Goal: Task Accomplishment & Management: Use online tool/utility

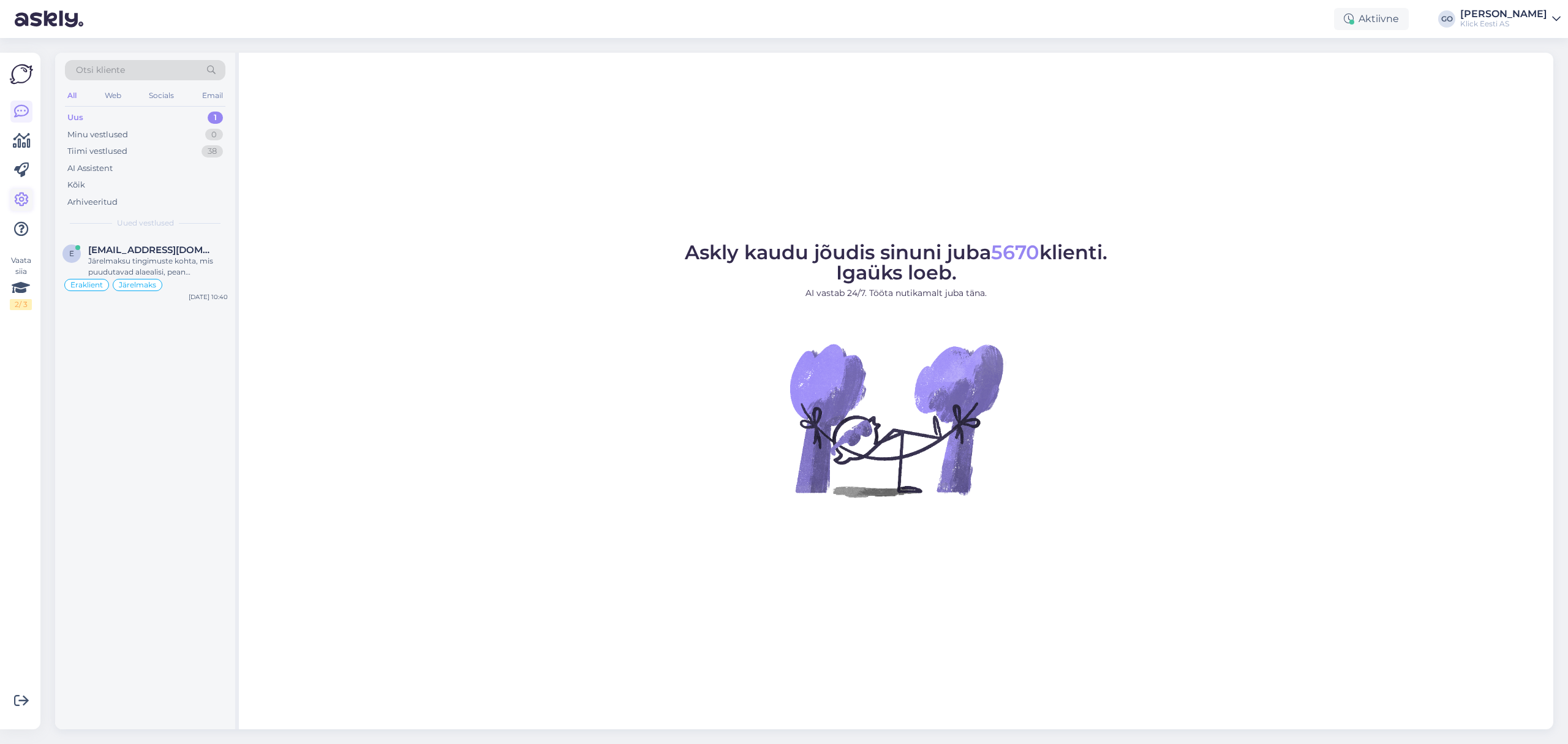
click at [21, 197] on icon at bounding box center [22, 200] width 15 height 15
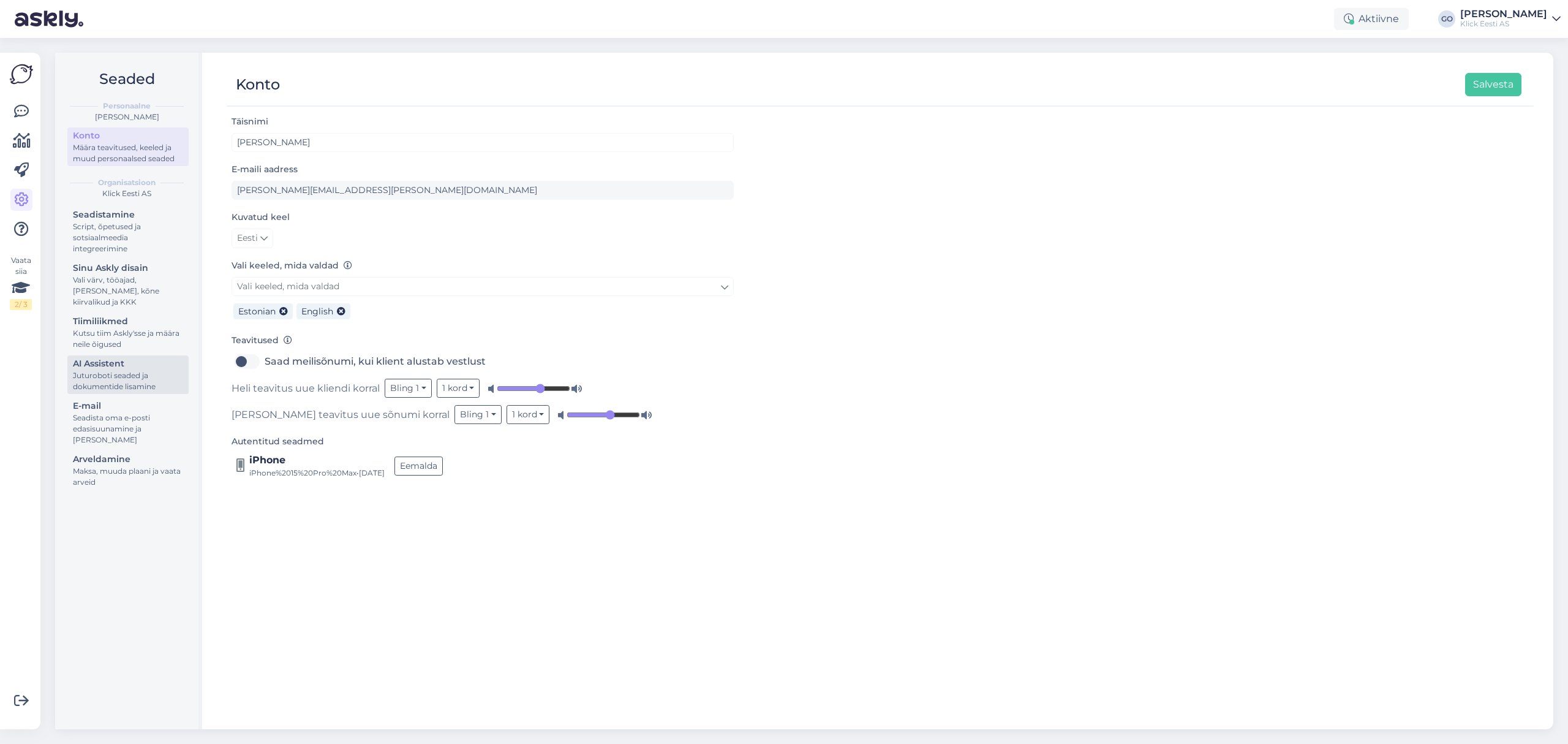
click at [123, 376] on div "Juturoboti seaded ja dokumentide lisamine" at bounding box center [128, 381] width 110 height 22
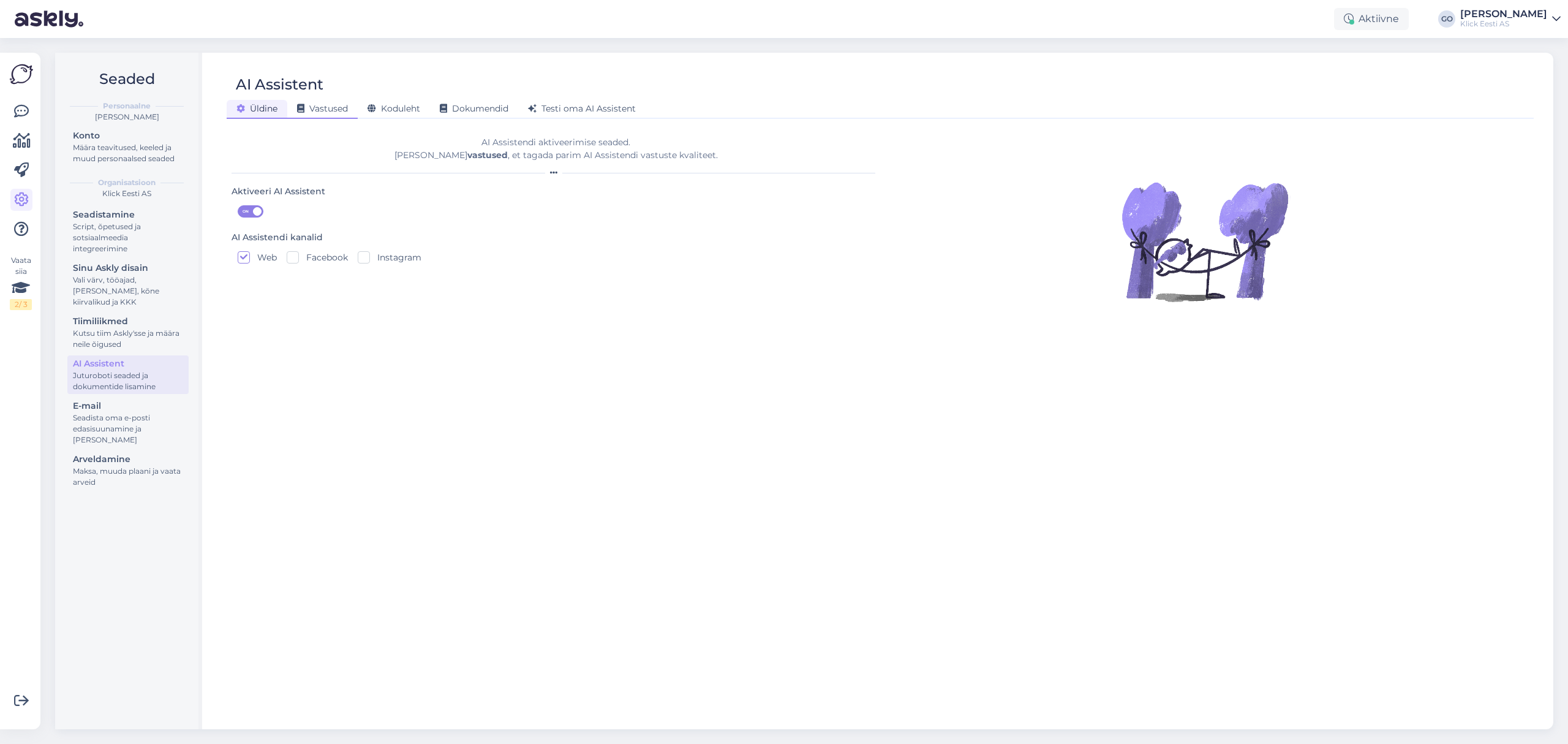
click at [326, 102] on div "Vastused" at bounding box center [323, 109] width 71 height 19
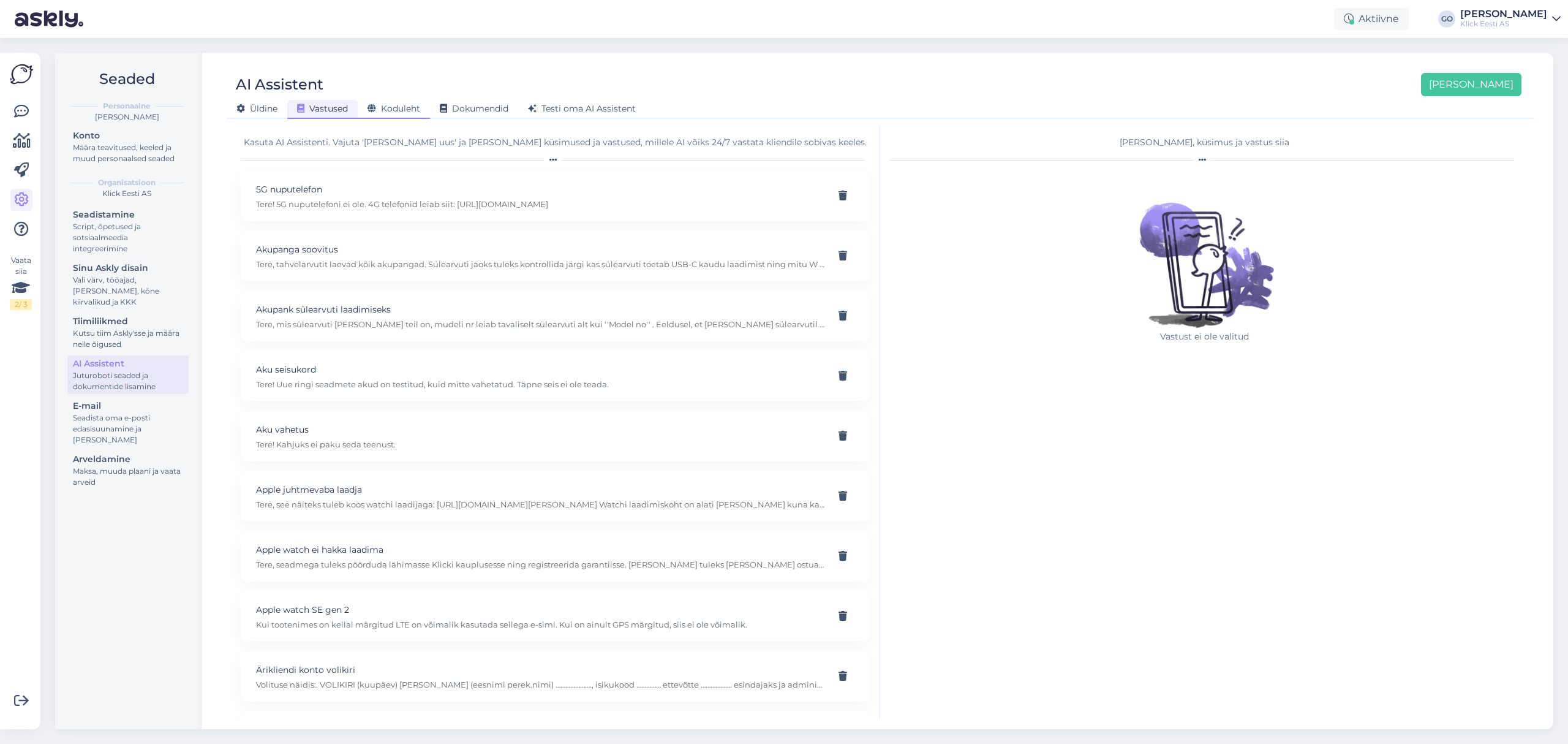
click at [390, 104] on span "Koduleht" at bounding box center [393, 109] width 53 height 11
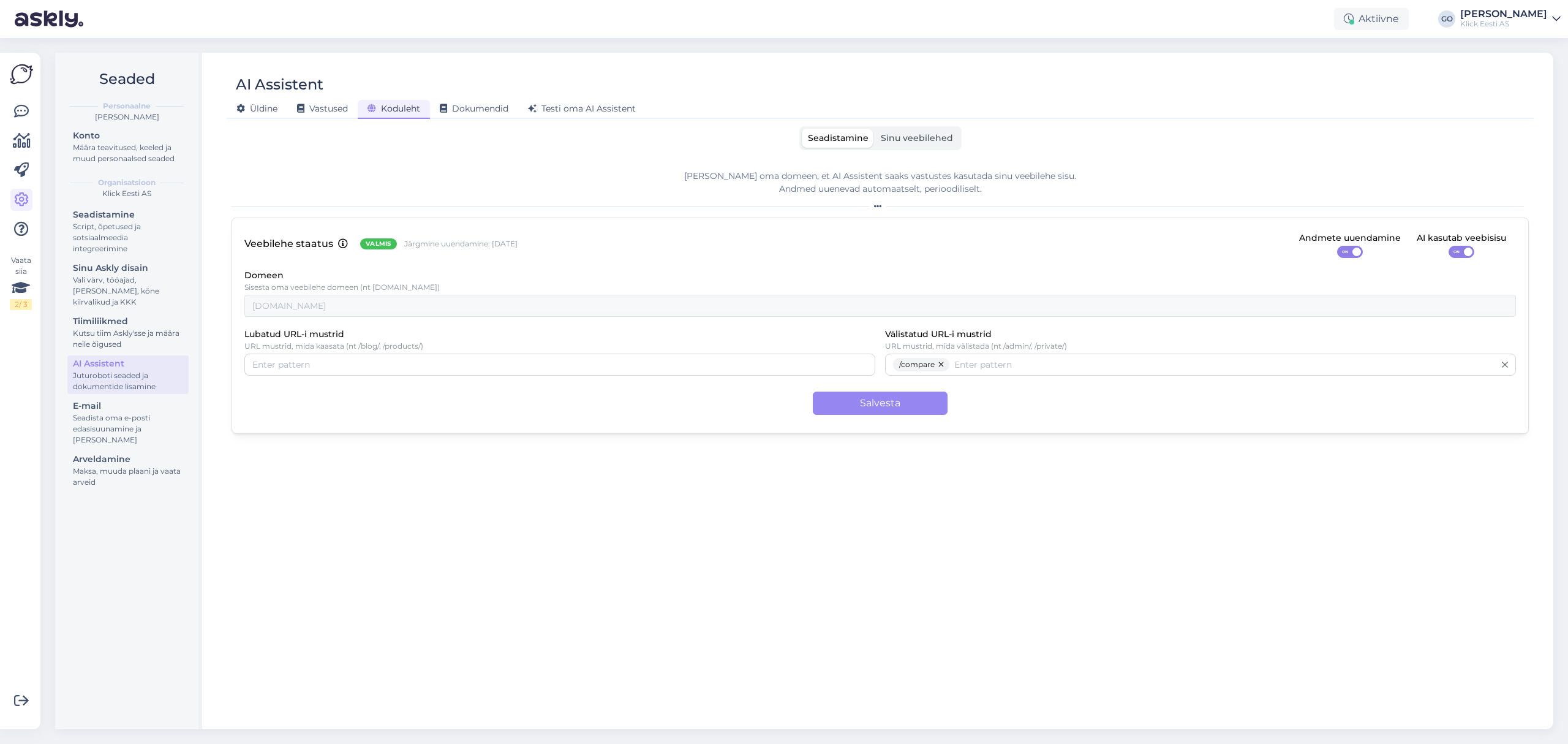
click at [942, 138] on span "Sinu veebilehed" at bounding box center [917, 138] width 73 height 11
click at [875, 128] on input "Sinu veebilehed" at bounding box center [875, 128] width 0 height 0
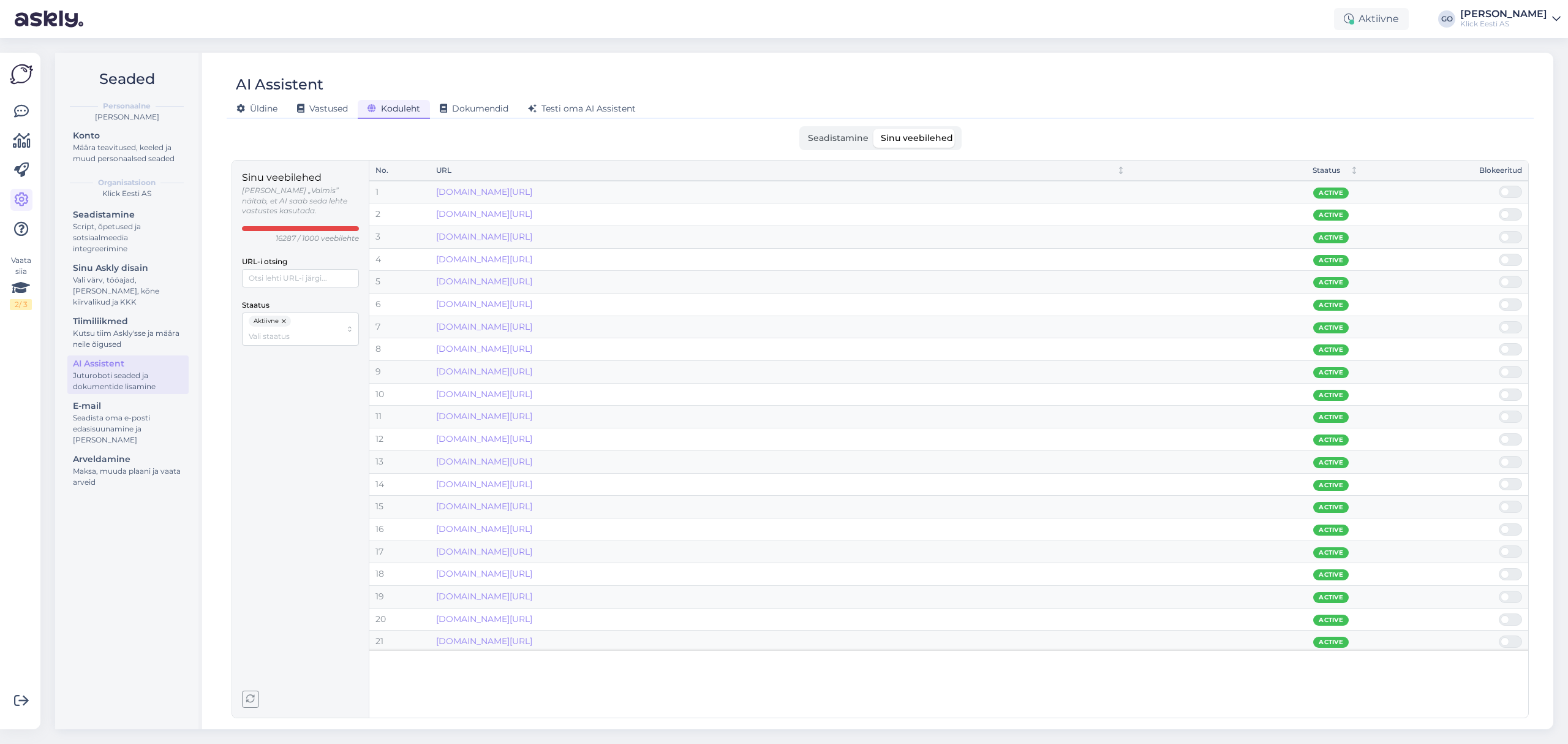
click at [1161, 135] on div "Seadistamine Sinu veebilehed" at bounding box center [880, 138] width 1297 height 24
click at [1096, 133] on div "Seadistamine Sinu veebilehed" at bounding box center [880, 138] width 1297 height 24
click at [532, 213] on link "[DOMAIN_NAME][URL]" at bounding box center [484, 208] width 96 height 11
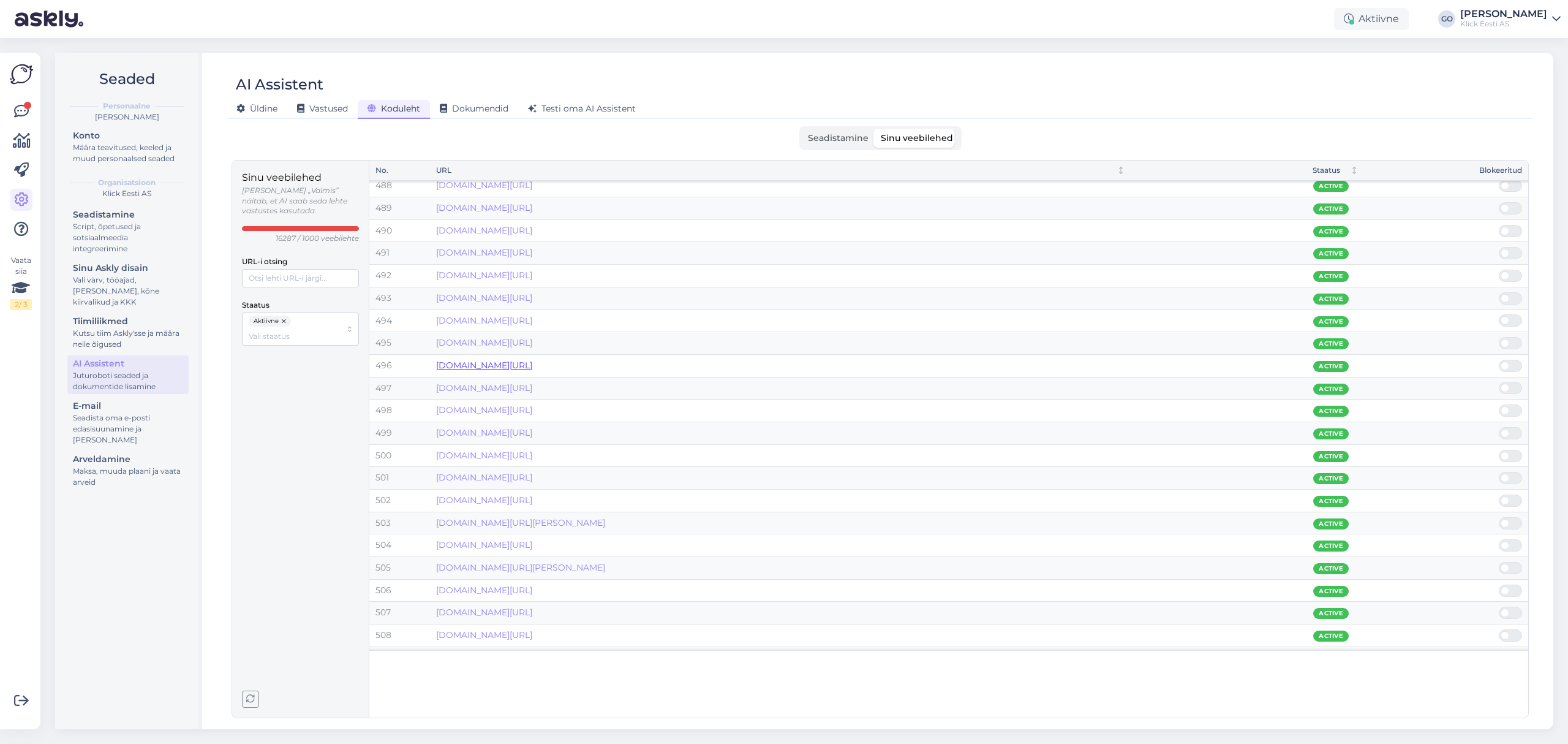
click at [532, 370] on link "[DOMAIN_NAME][URL]" at bounding box center [484, 365] width 96 height 11
click at [20, 104] on icon at bounding box center [22, 112] width 15 height 15
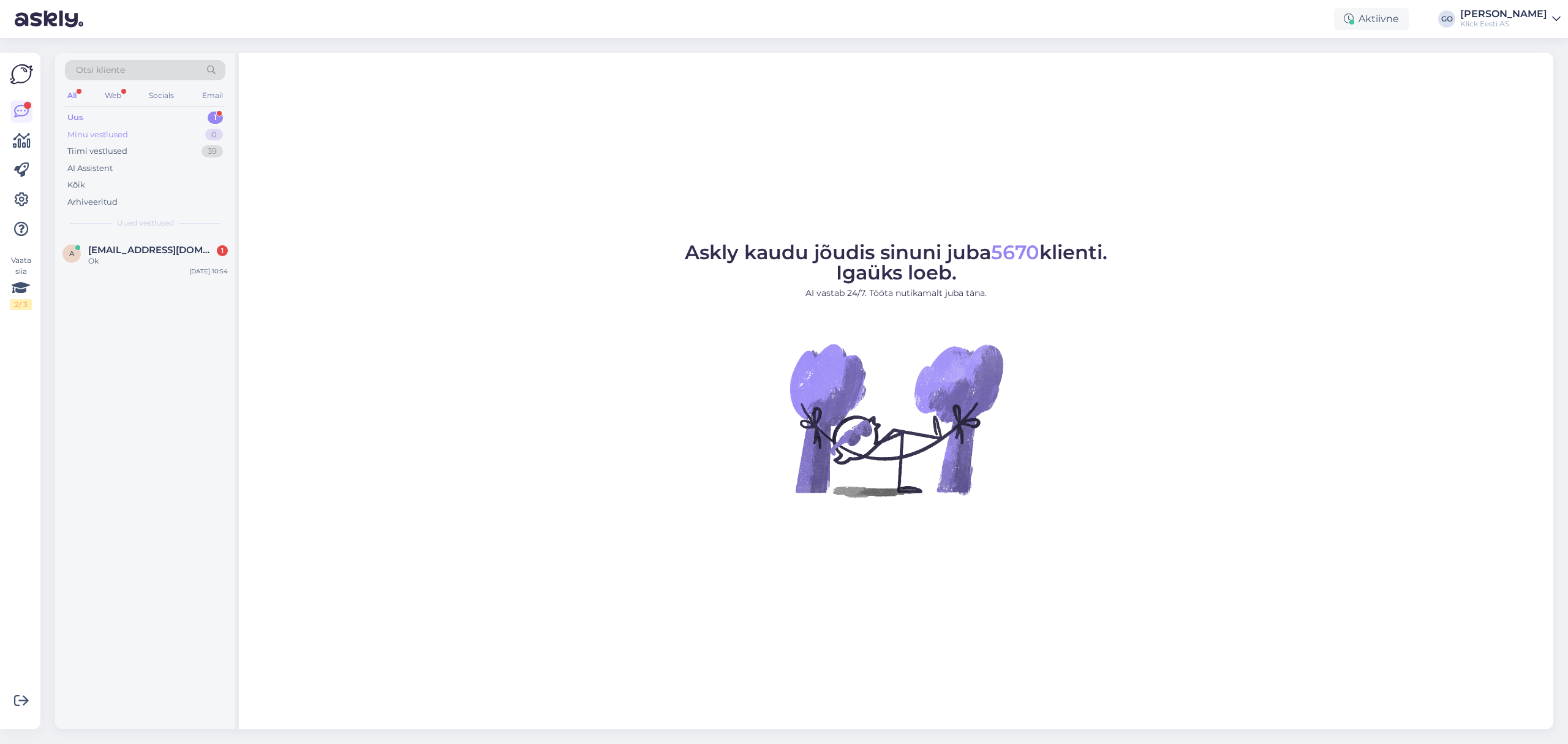
click at [123, 133] on div "Minu vestlused" at bounding box center [98, 135] width 61 height 12
click at [77, 182] on div "Kõik" at bounding box center [76, 185] width 18 height 12
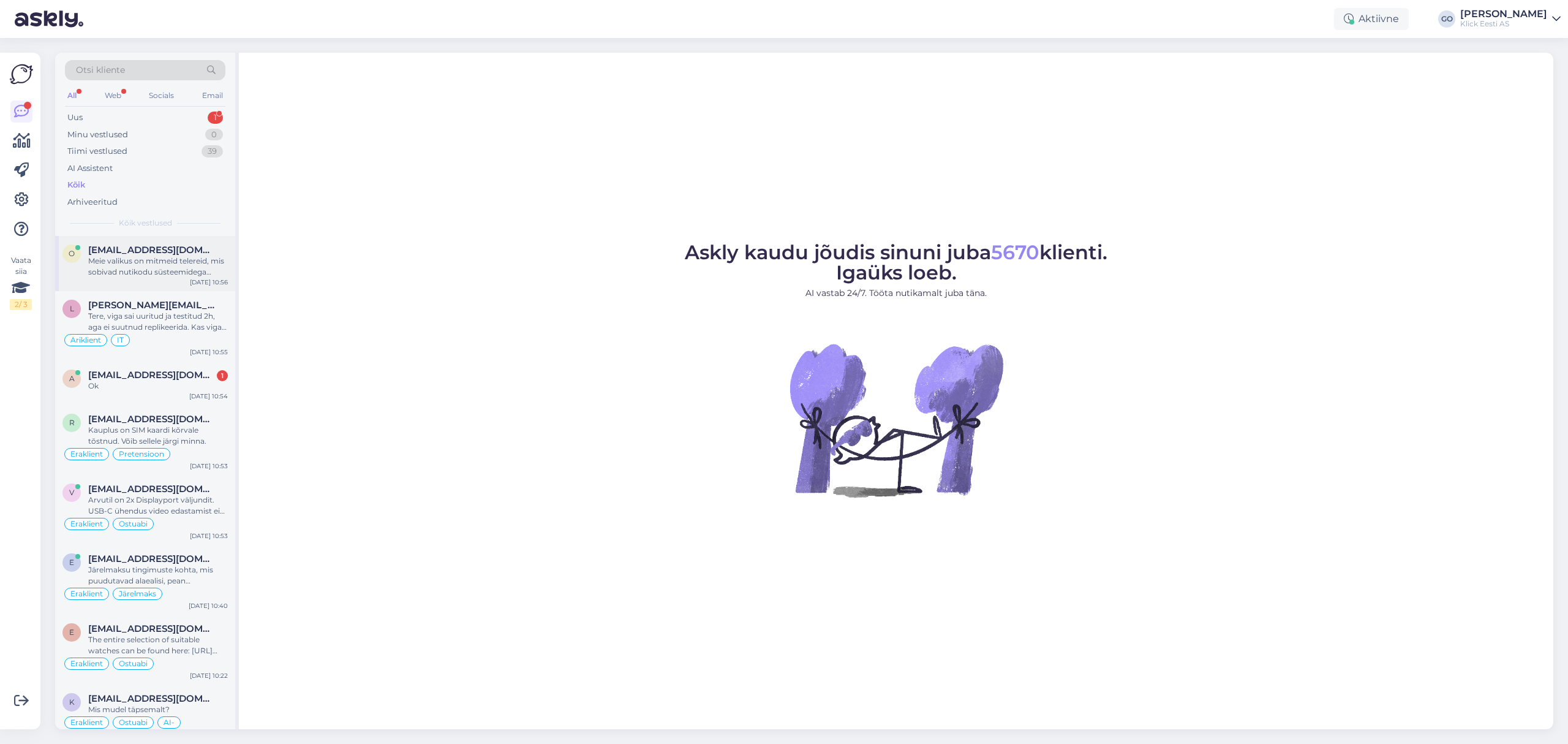
click at [160, 243] on div "o [EMAIL_ADDRESS][DOMAIN_NAME] Meie valikus on mitmeid telereid, mis sobivad nu…" at bounding box center [145, 263] width 180 height 55
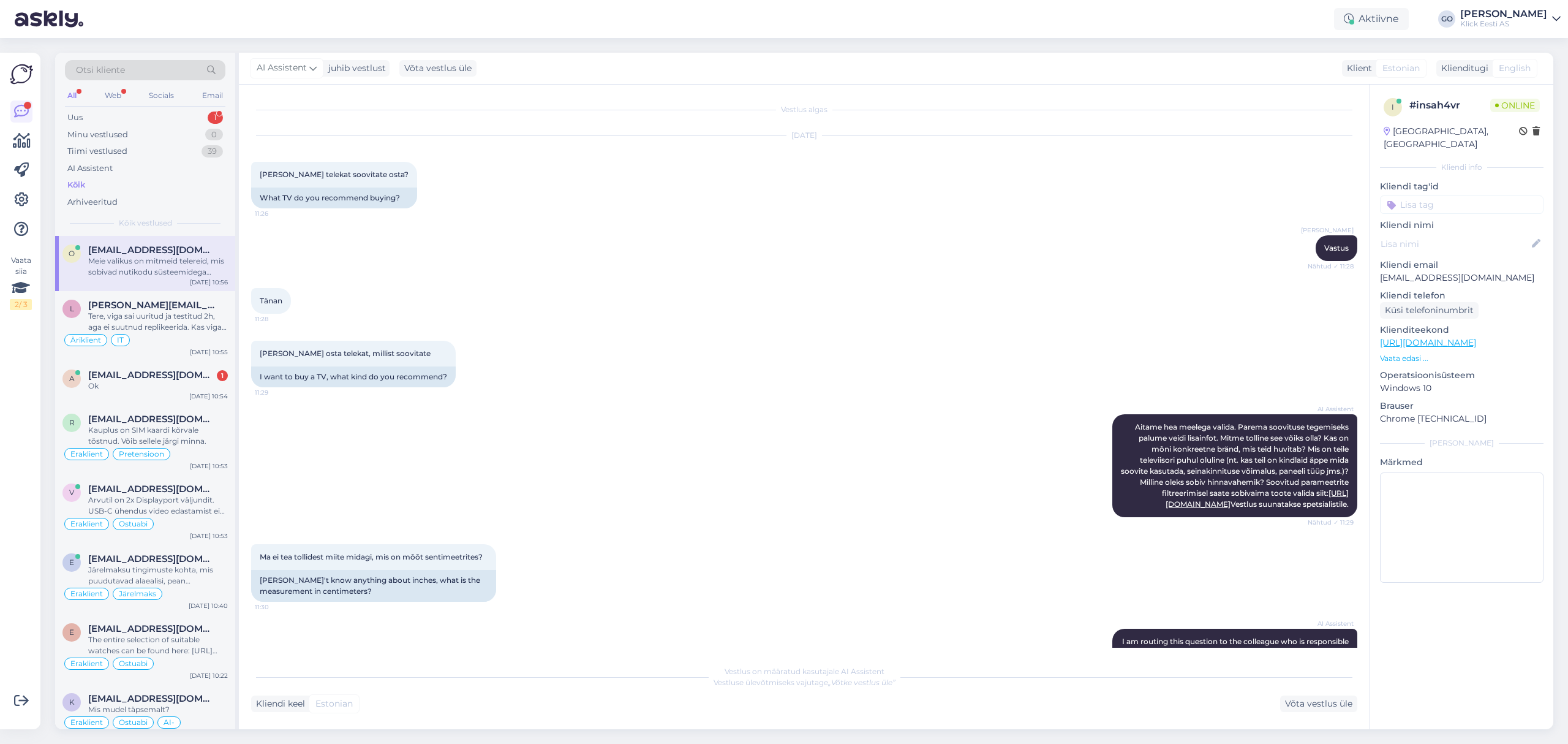
scroll to position [583, 0]
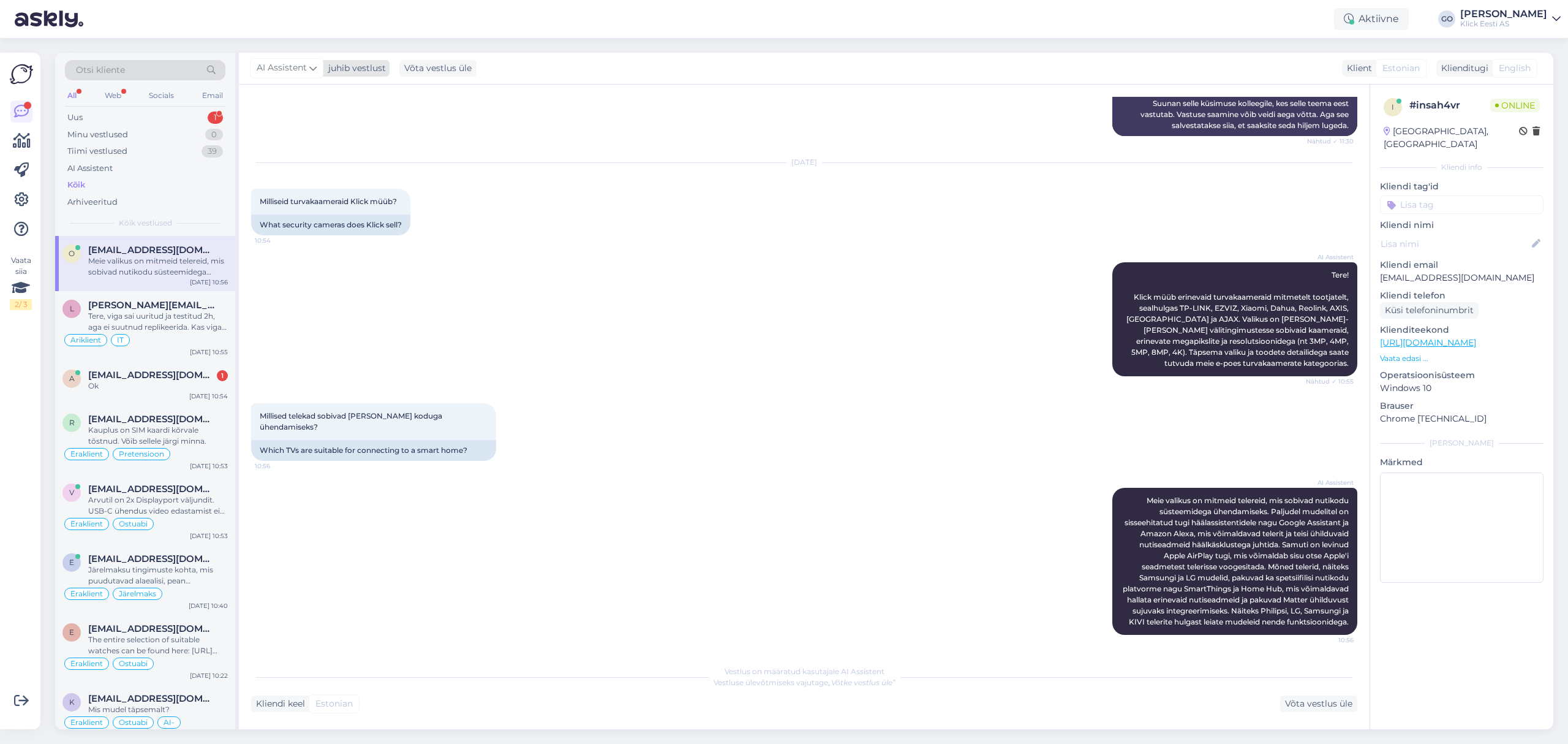
click at [310, 66] on icon at bounding box center [313, 68] width 7 height 14
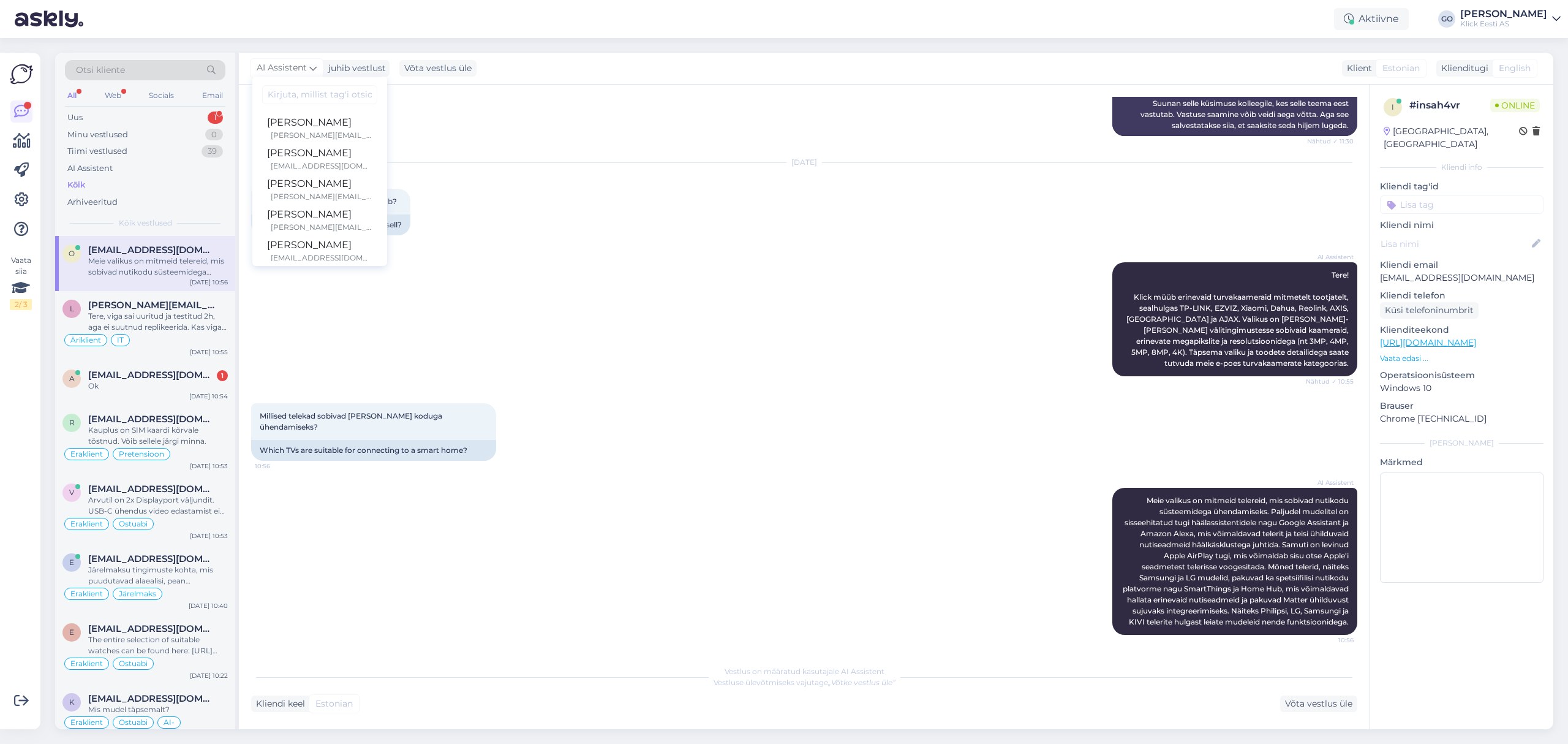
click at [795, 321] on div "AI Assistent Tere! Klick müüb erinevaid turvakaameraid mitmetelt tootjatelt, se…" at bounding box center [804, 319] width 1106 height 141
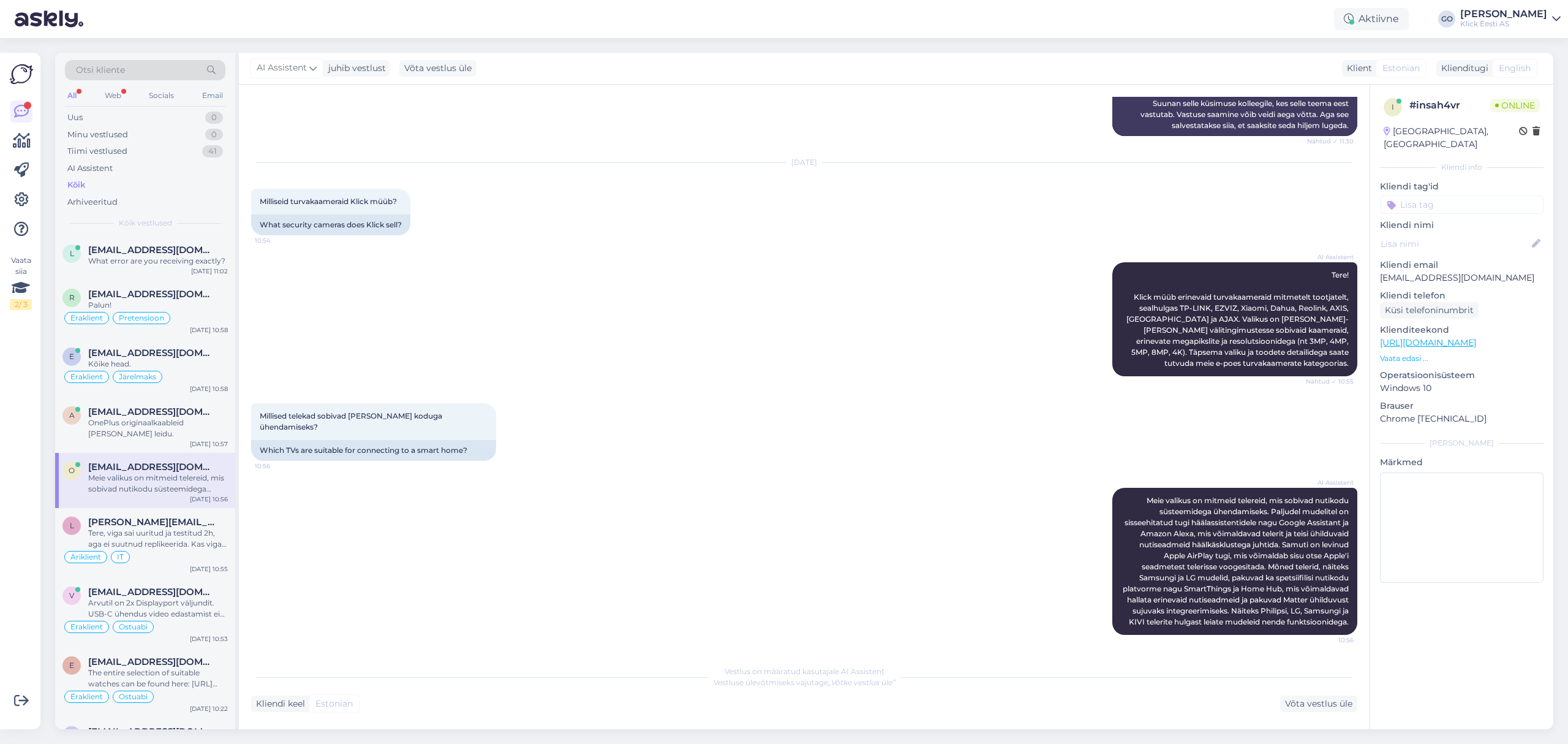
click at [893, 550] on div "AI Assistent [PERSON_NAME] valikus on mitmeid telereid, mis sobivad nutikodu sü…" at bounding box center [804, 561] width 1106 height 174
click at [22, 195] on icon at bounding box center [22, 200] width 15 height 15
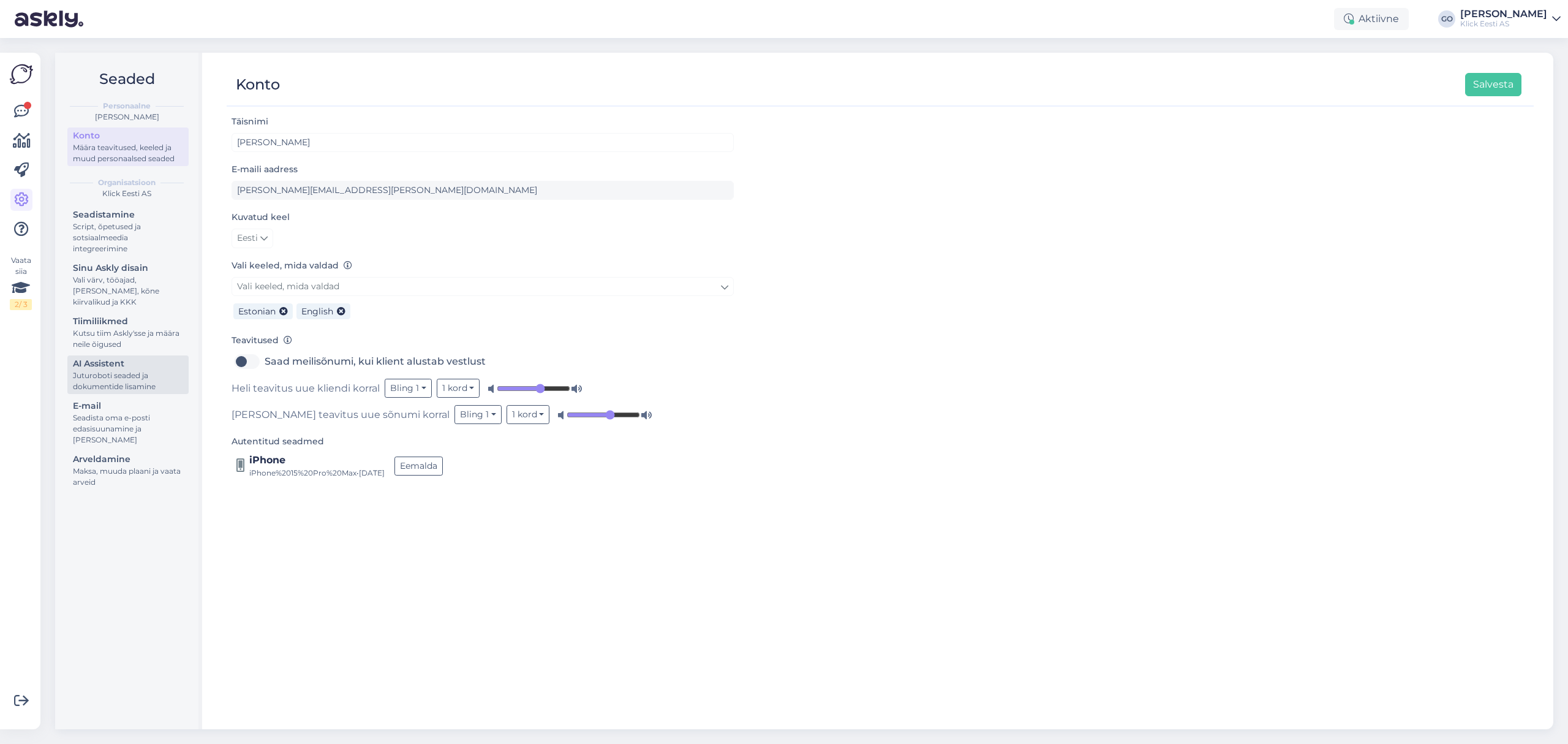
click at [114, 373] on div "Juturoboti seaded ja dokumentide lisamine" at bounding box center [128, 381] width 110 height 22
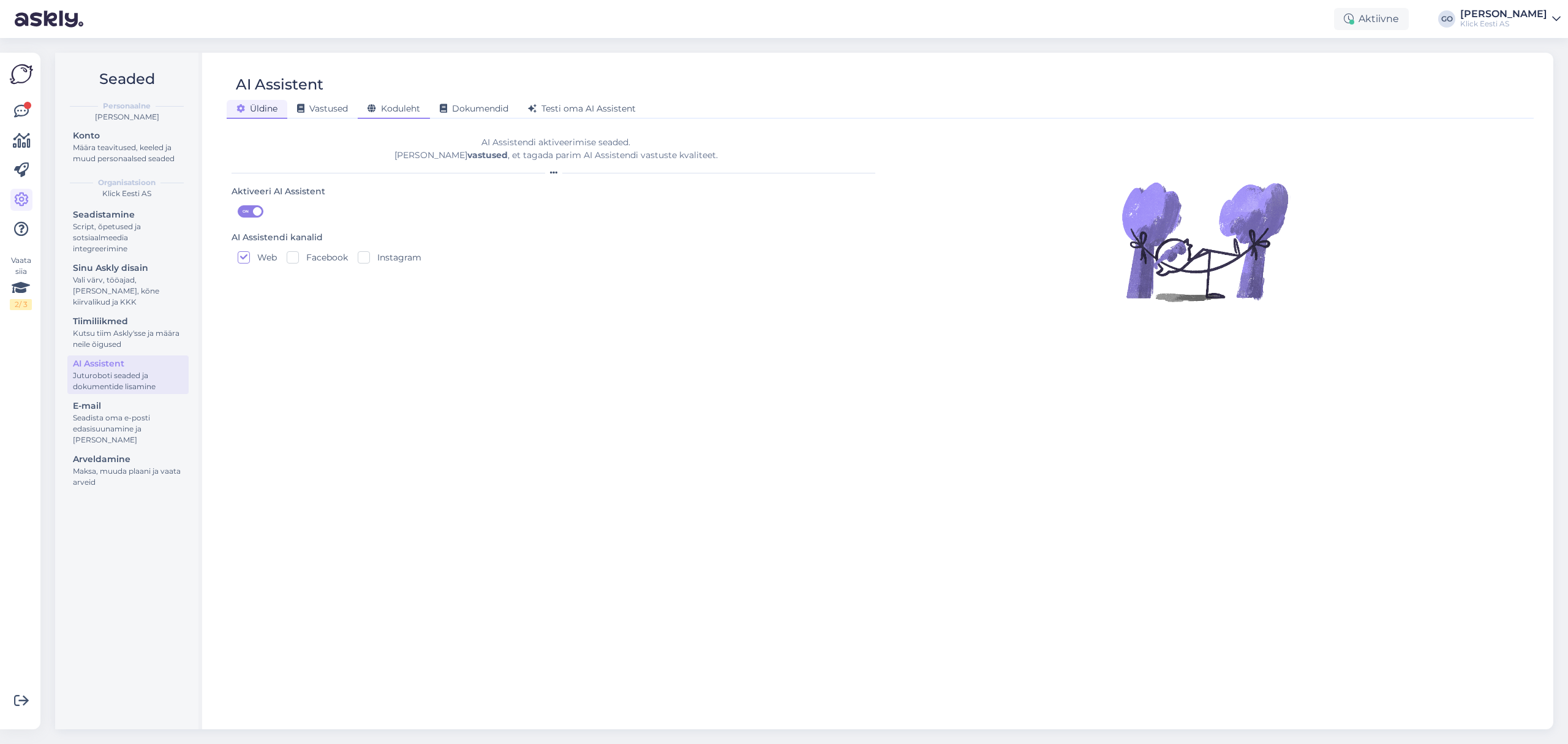
click at [391, 106] on span "Koduleht" at bounding box center [393, 109] width 53 height 11
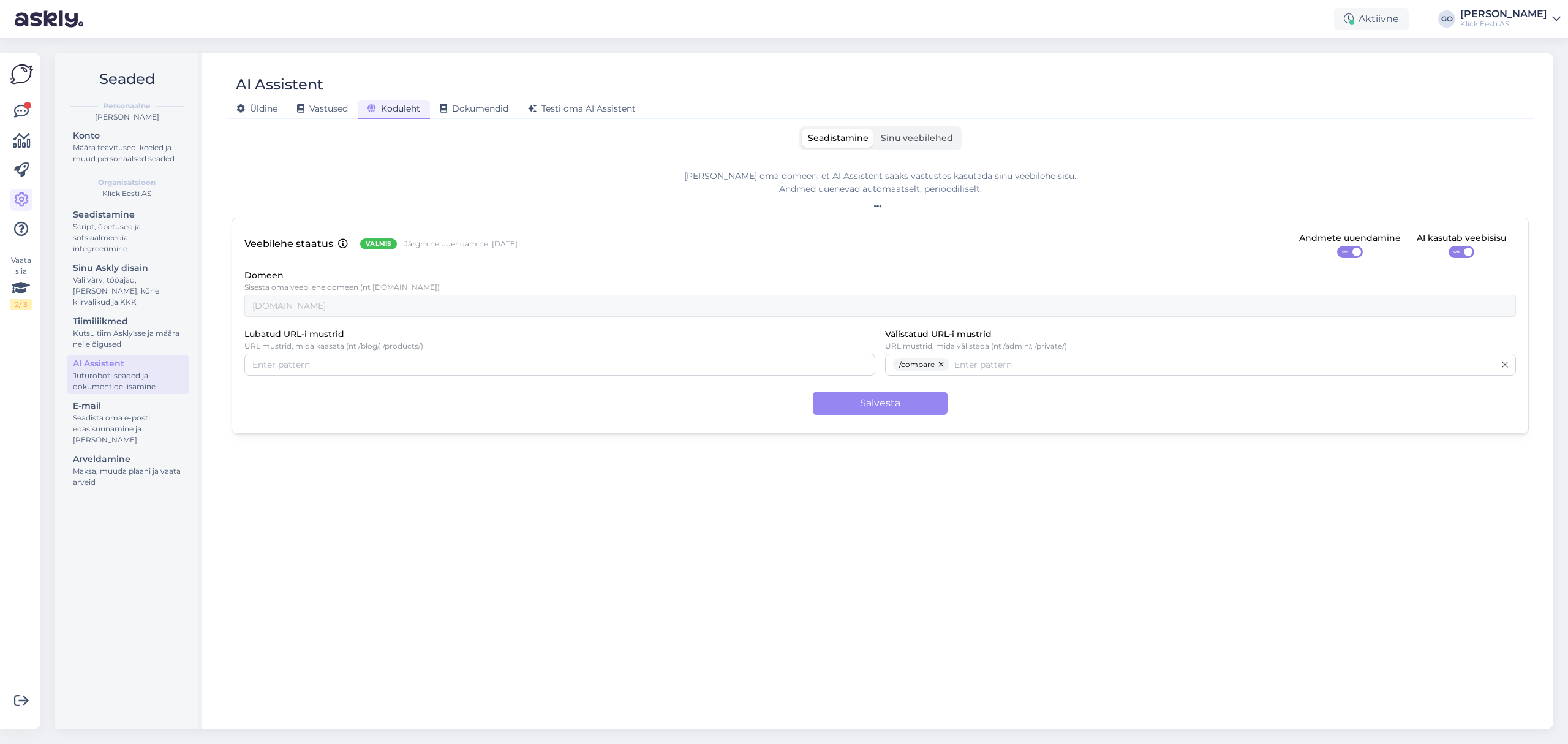
click at [926, 137] on span "Sinu veebilehed" at bounding box center [917, 138] width 73 height 11
click at [875, 128] on input "Sinu veebilehed" at bounding box center [875, 128] width 0 height 0
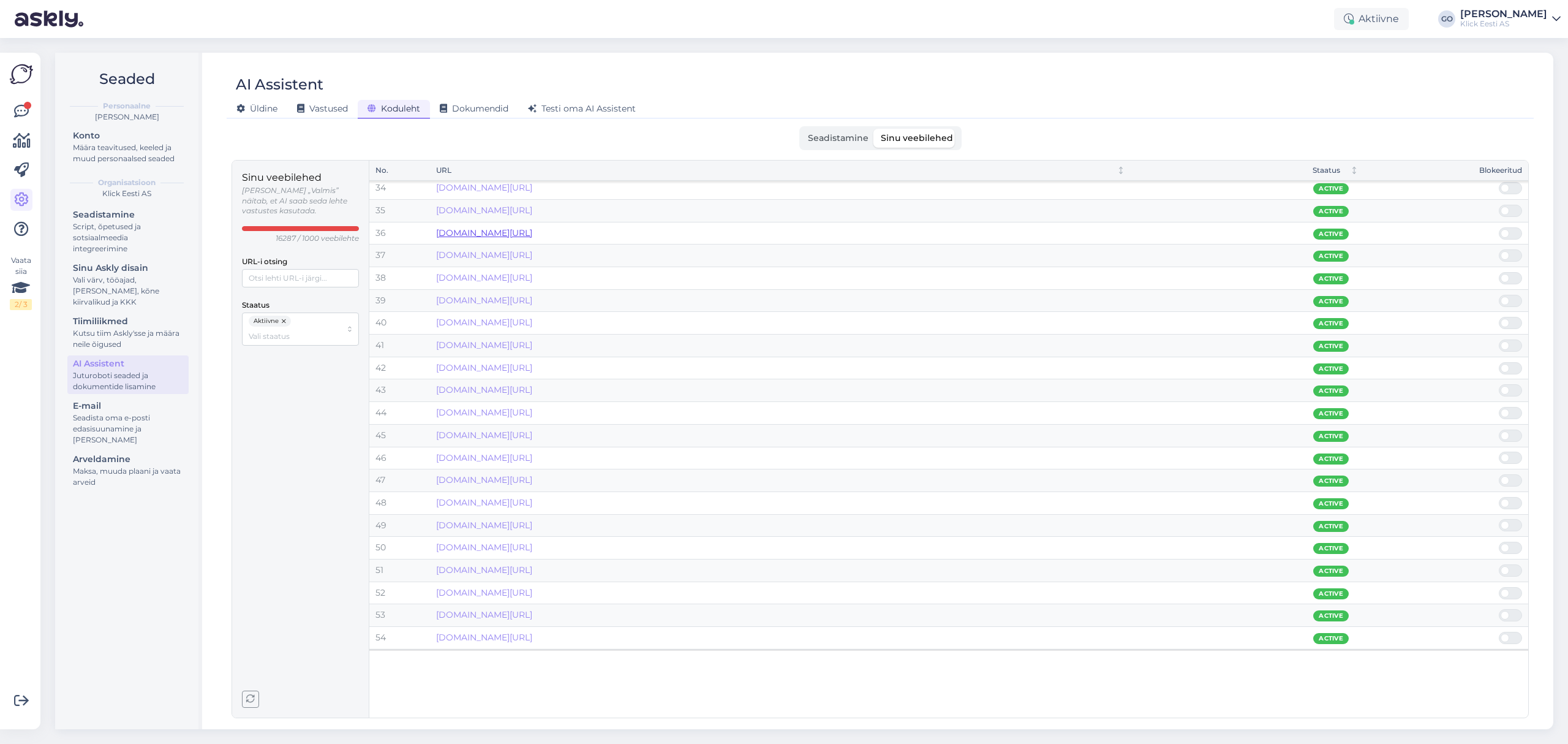
scroll to position [827, 0]
click at [532, 292] on link "[DOMAIN_NAME][URL]" at bounding box center [484, 286] width 96 height 11
click at [527, 316] on link "[DOMAIN_NAME][URL]" at bounding box center [484, 311] width 96 height 11
click at [686, 84] on div "AI Assistent" at bounding box center [873, 84] width 1294 height 24
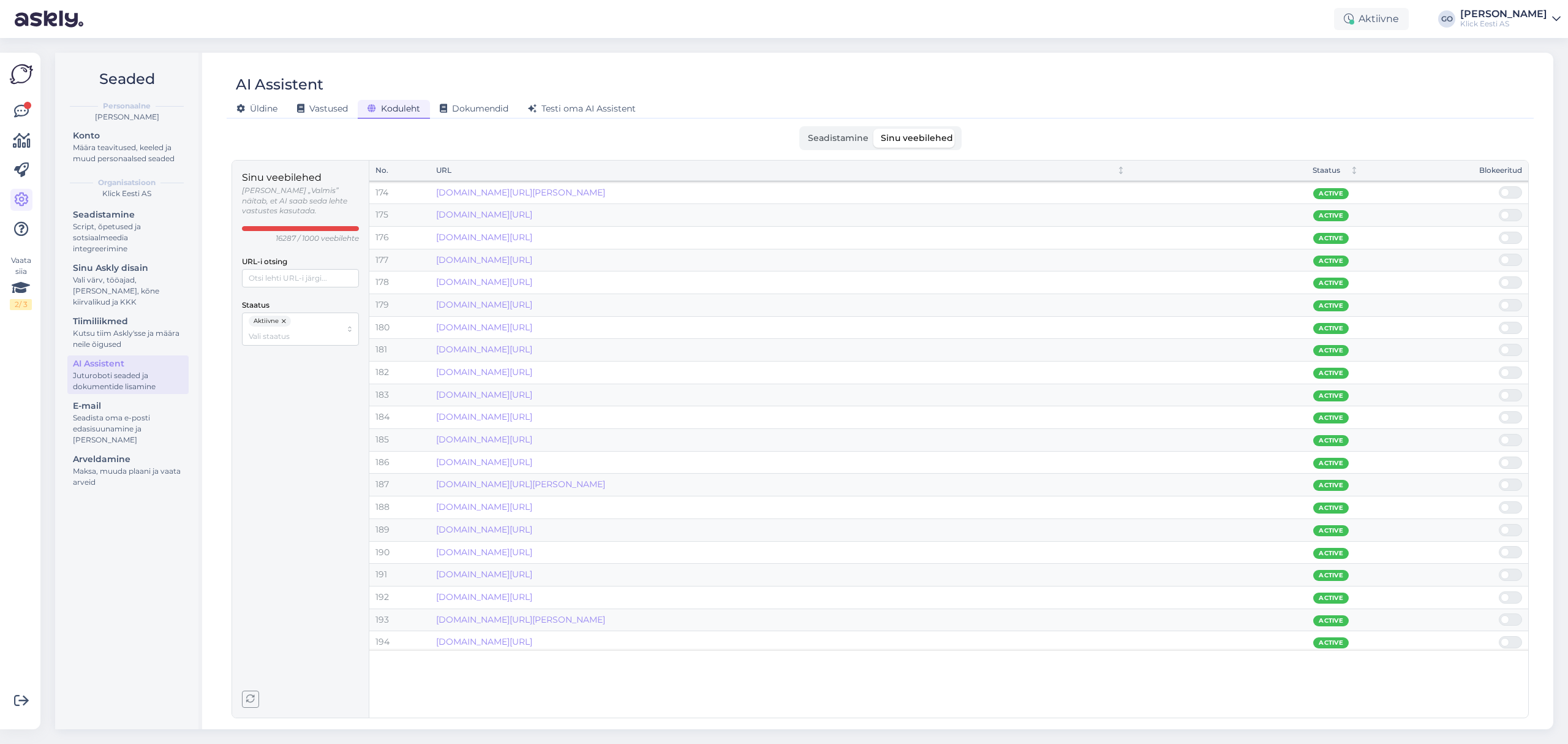
scroll to position [3889, 0]
click at [1111, 112] on div "[PERSON_NAME] Vastused Koduleht Dokumendid [PERSON_NAME] oma AI Assistent" at bounding box center [873, 107] width 1294 height 22
click at [630, 207] on td "[DOMAIN_NAME][URL]" at bounding box center [780, 195] width 701 height 23
click at [532, 200] on link "[DOMAIN_NAME][URL]" at bounding box center [484, 195] width 96 height 11
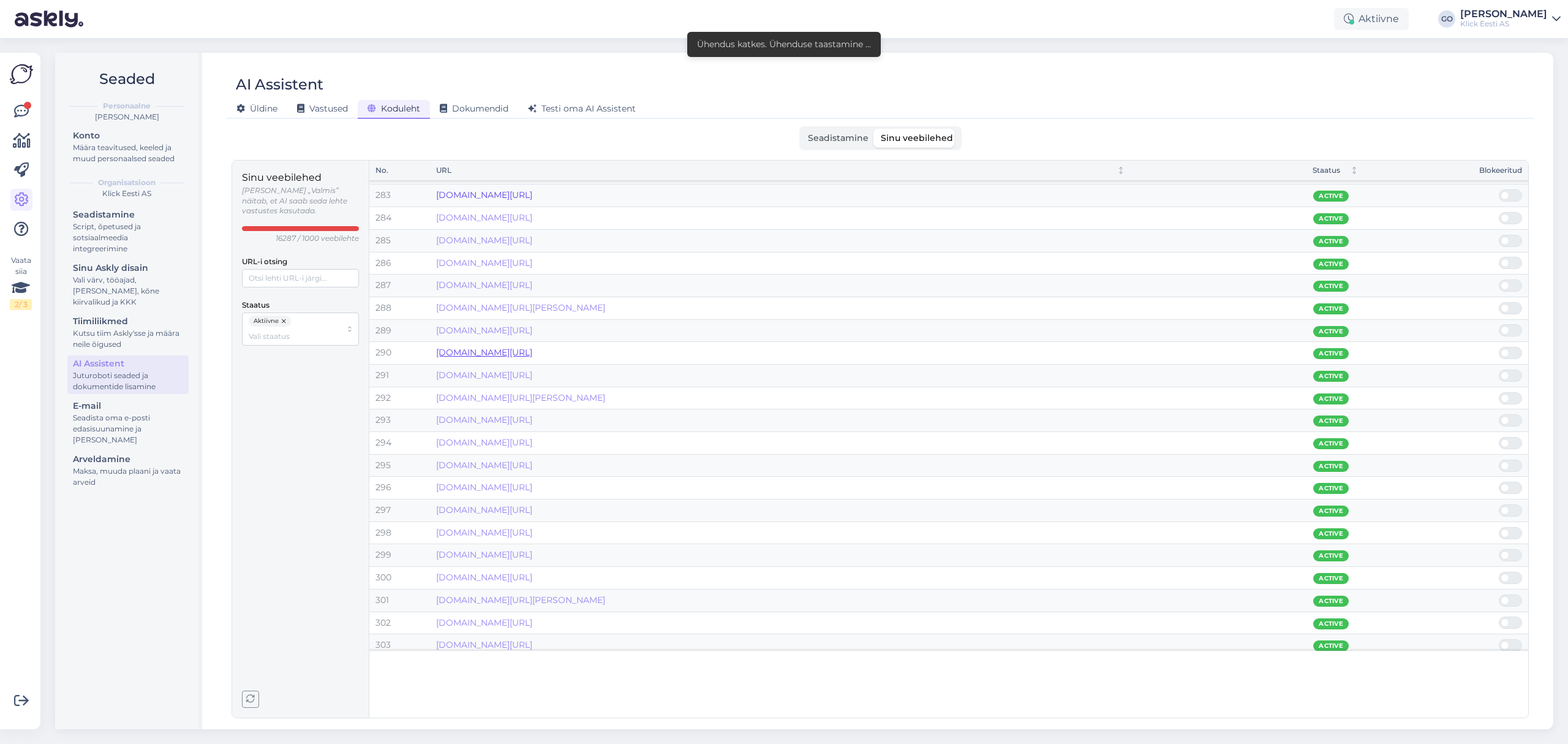
scroll to position [6417, 0]
click at [605, 524] on link "[DOMAIN_NAME][URL][PERSON_NAME]" at bounding box center [520, 518] width 169 height 11
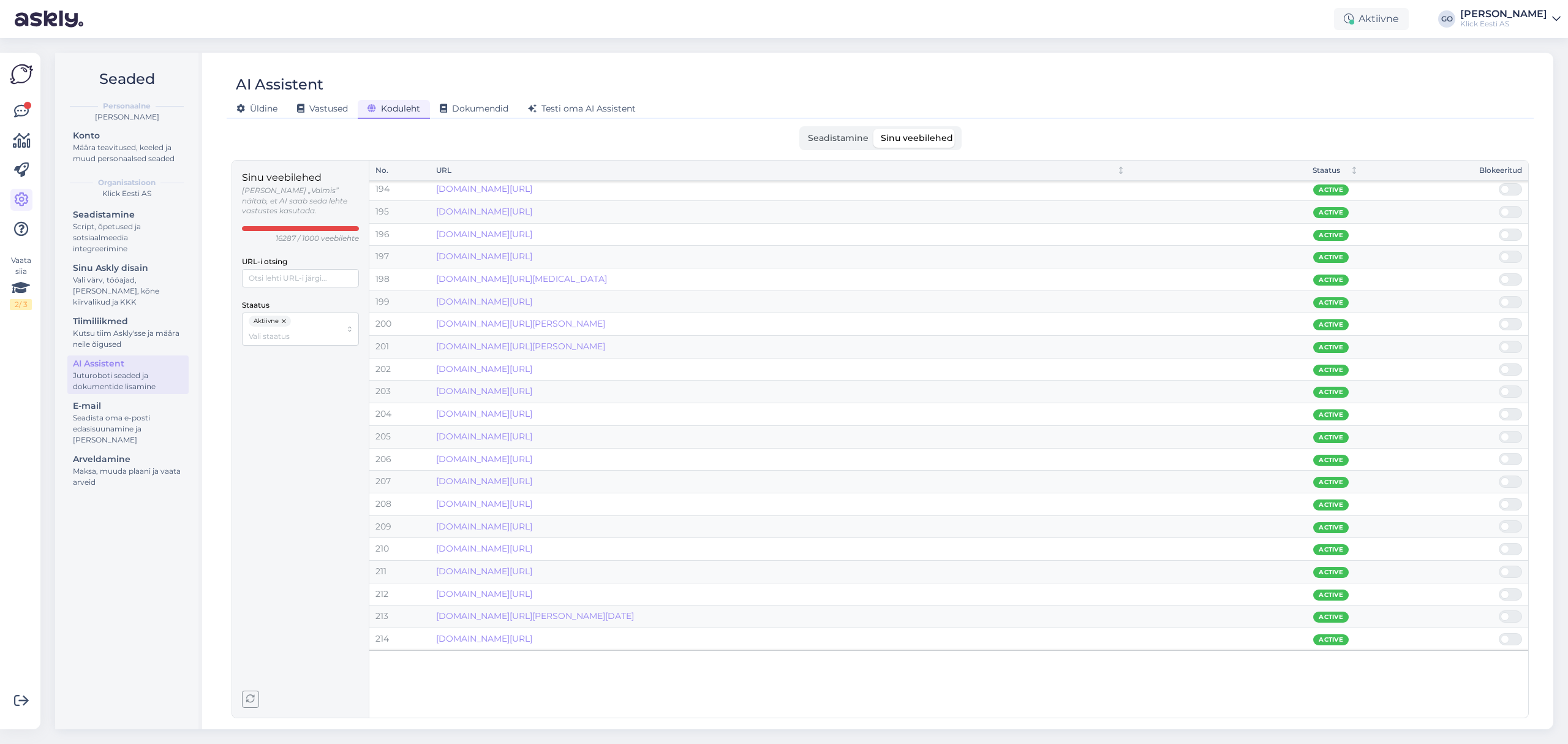
scroll to position [4359, 0]
click at [532, 514] on link "[DOMAIN_NAME][URL]" at bounding box center [484, 509] width 96 height 11
